Goal: Information Seeking & Learning: Stay updated

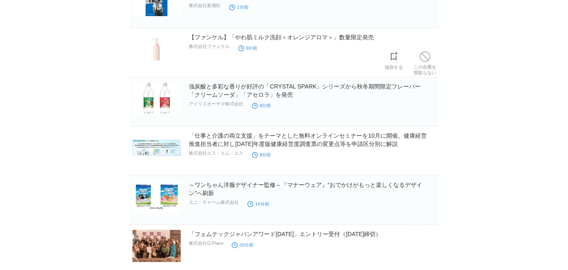
scroll to position [112, 0]
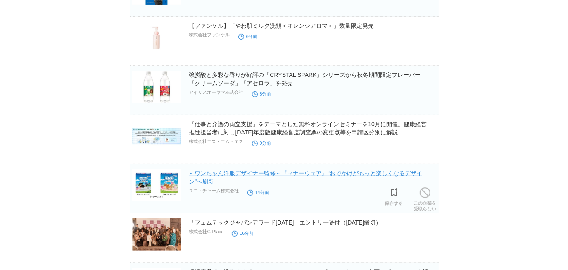
click at [259, 173] on link "～ワンちゃん洋服デザイナー監修～『マナーウェア』“おでかけがもっと楽しくなるデザイン”へ刷新" at bounding box center [305, 177] width 233 height 15
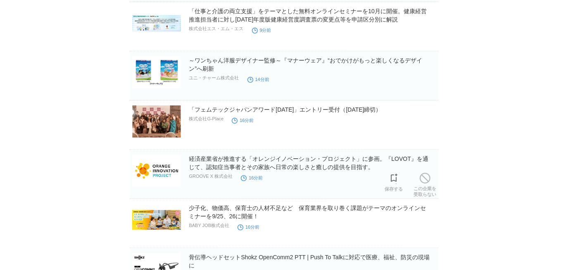
scroll to position [263, 0]
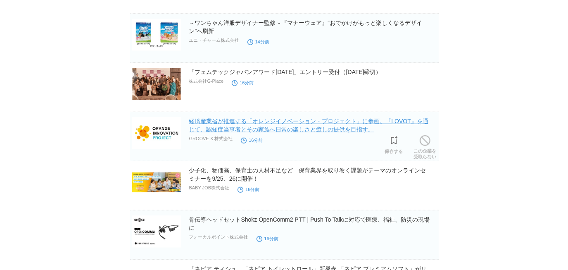
click at [273, 131] on link "経済産業省が推進する「オレンジイノベーション・プロジェクト」に参画。『LOVOT』を通じて、認知症当事者とその家族へ日常の楽しさと癒しの提供を目指す。" at bounding box center [308, 125] width 239 height 15
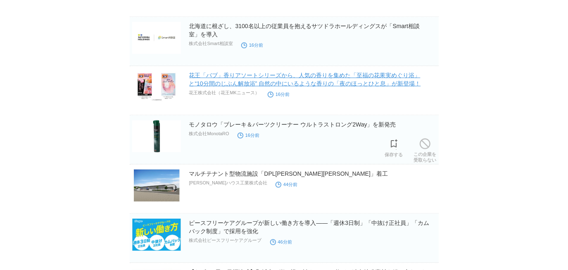
scroll to position [788, 0]
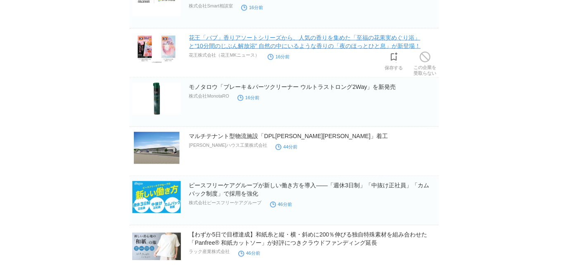
click at [321, 48] on link "花王「バブ」香りアソートシリーズから、人気の香りを集めた「至福の花果実めぐり浴」と“10分間のじぶん解放浴” 自然の中にいるような香りの「夜のほっとひと息」が…" at bounding box center [305, 41] width 232 height 15
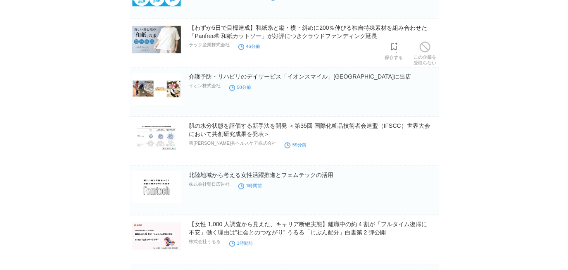
scroll to position [1013, 0]
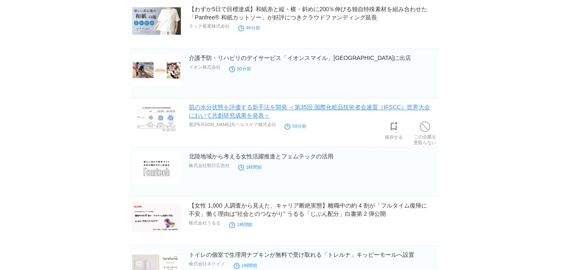
click at [310, 107] on link "肌の水分状態を評価する新手法を開発 ＜第35回 国際化粧品技術者会連盟（IFSCC）世界大会において共創研究成果を発表＞" at bounding box center [309, 111] width 241 height 15
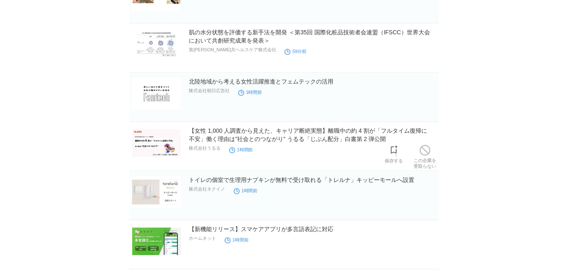
scroll to position [1126, 0]
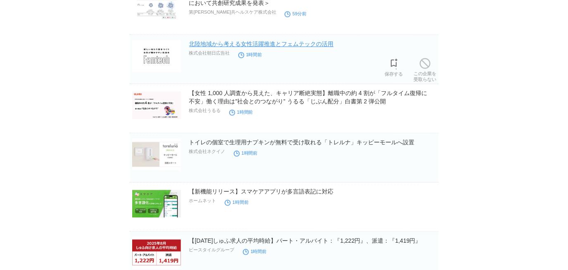
click at [294, 40] on link "北陸地域から考える女性活躍推進とフェムテックの活用" at bounding box center [261, 43] width 145 height 7
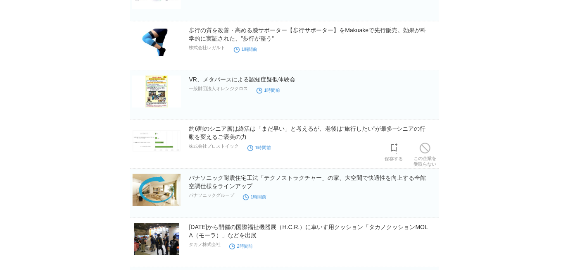
scroll to position [1539, 0]
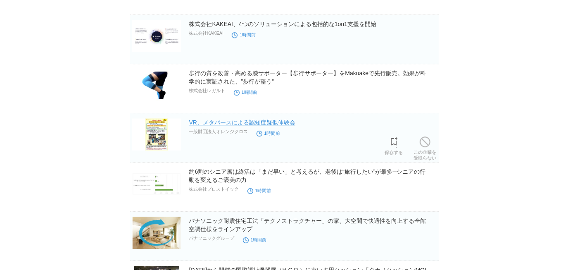
click at [282, 119] on link "VR、メタバースによる認知症疑似体験会" at bounding box center [242, 122] width 106 height 7
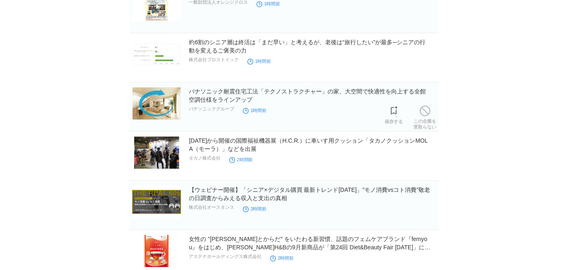
scroll to position [1651, 0]
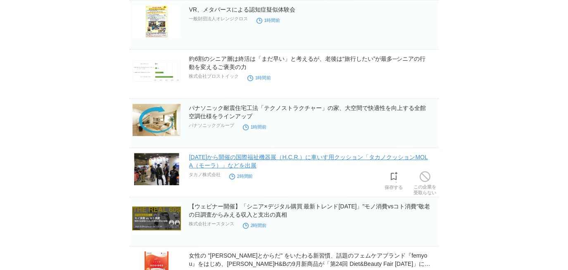
click at [327, 157] on link "[DATE]から開催の国際福祉機器展（H.C.R.）に車いす用クッション「タカノクッションMOLA（モーラ）」などを出展" at bounding box center [308, 161] width 239 height 15
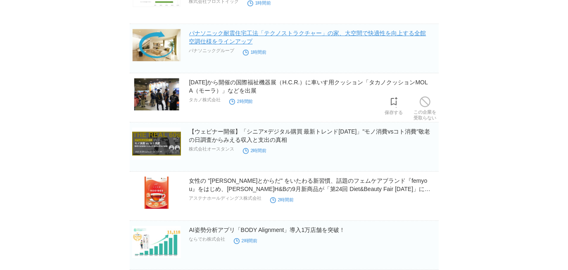
scroll to position [1764, 0]
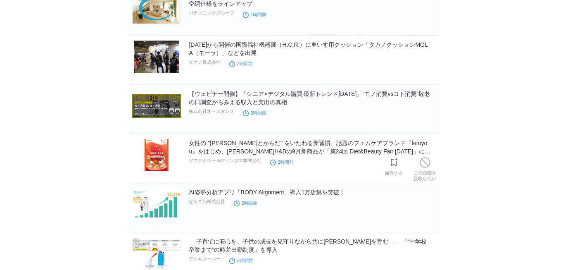
click at [317, 152] on h2 "女性の "[PERSON_NAME]とからだ" をいたわる新習慣、話題のフェムケアブランド『femyou』をはじめ、[PERSON_NAME]H&Bの9月新商…" at bounding box center [313, 147] width 248 height 17
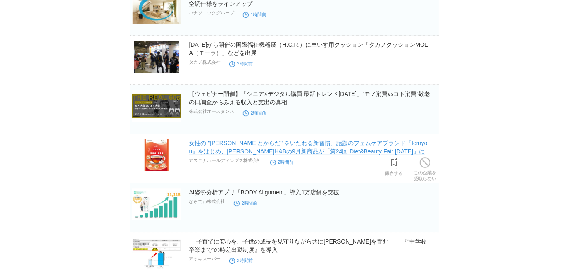
click at [319, 148] on link "女性の "[PERSON_NAME]とからだ" をいたわる新習慣、話題のフェムケアブランド『femyou』をはじめ、[PERSON_NAME]H&Bの9月新商…" at bounding box center [310, 151] width 242 height 23
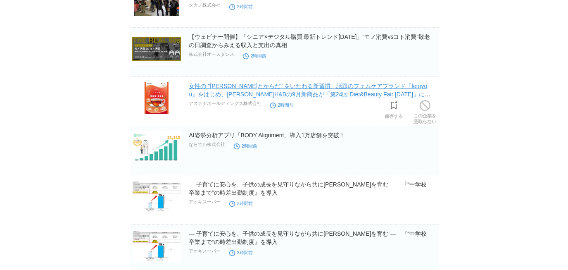
scroll to position [1839, 0]
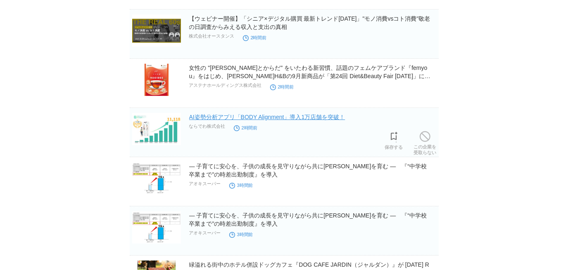
click at [316, 116] on link "AI姿勢分析アプリ「BODY Alignment」導入1万店舗を突破！" at bounding box center [267, 117] width 156 height 7
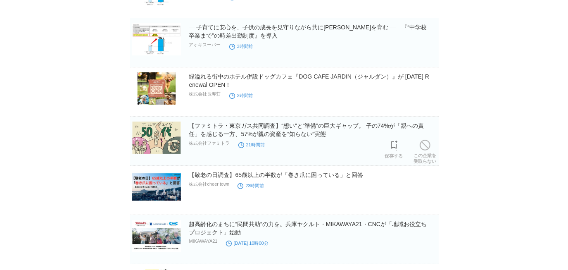
scroll to position [2064, 0]
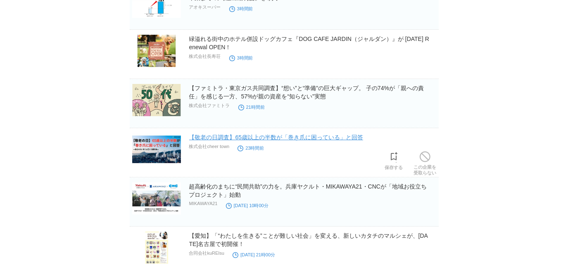
click at [324, 134] on link "【敬老の日調査】65歳以上の半数が「巻き爪に困っている」と回答" at bounding box center [276, 137] width 174 height 7
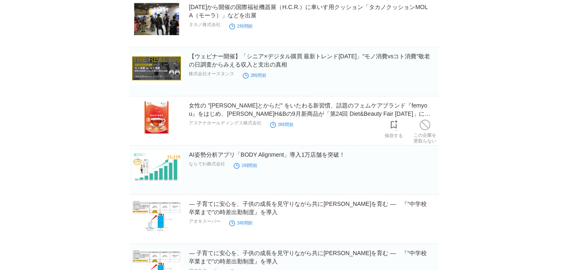
scroll to position [1726, 0]
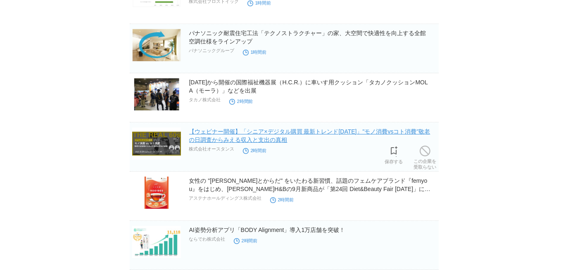
click at [324, 130] on link "【ウェビナー開催】「シニア×デジタル購買 最新トレンド[DATE]」"モノ消費vsコト消費"敬老の日調査からみえる収入と支出の真相" at bounding box center [309, 135] width 241 height 15
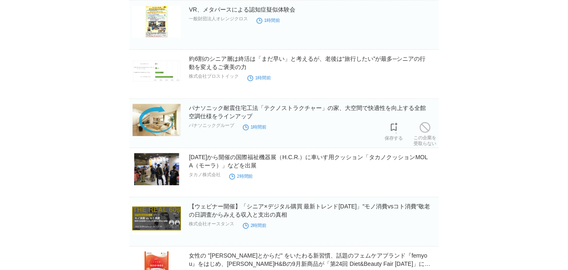
scroll to position [1614, 0]
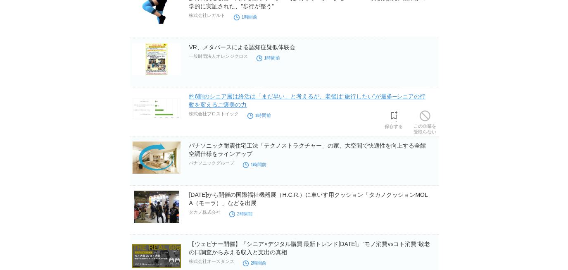
click at [322, 96] on link "約6割のシニア層は終活は「まだ早い」と考えるが、老後は“旅行したい”が最多─シニアの行動を変えるご褒美の力" at bounding box center [307, 100] width 237 height 15
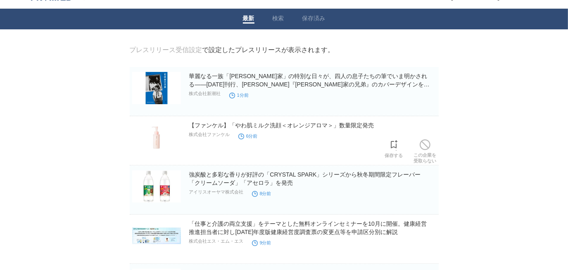
scroll to position [0, 0]
